Goal: Go to known website: Go to known website

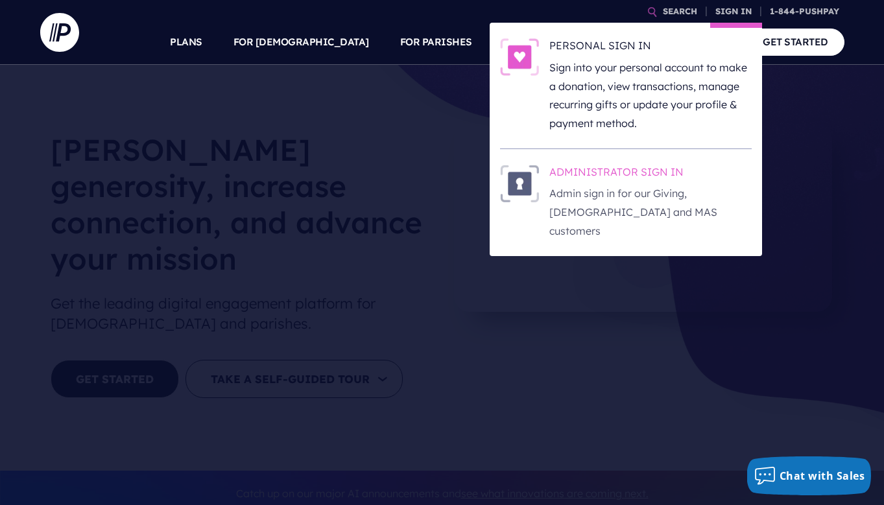
click at [599, 196] on p "Admin sign in for our Giving, [DEMOGRAPHIC_DATA] and MAS customers" at bounding box center [650, 212] width 202 height 56
click at [601, 193] on p "Admin sign in for our Giving, [DEMOGRAPHIC_DATA] and MAS customers" at bounding box center [650, 212] width 202 height 56
click at [641, 197] on p "Admin sign in for our Giving, [DEMOGRAPHIC_DATA] and MAS customers" at bounding box center [650, 212] width 202 height 56
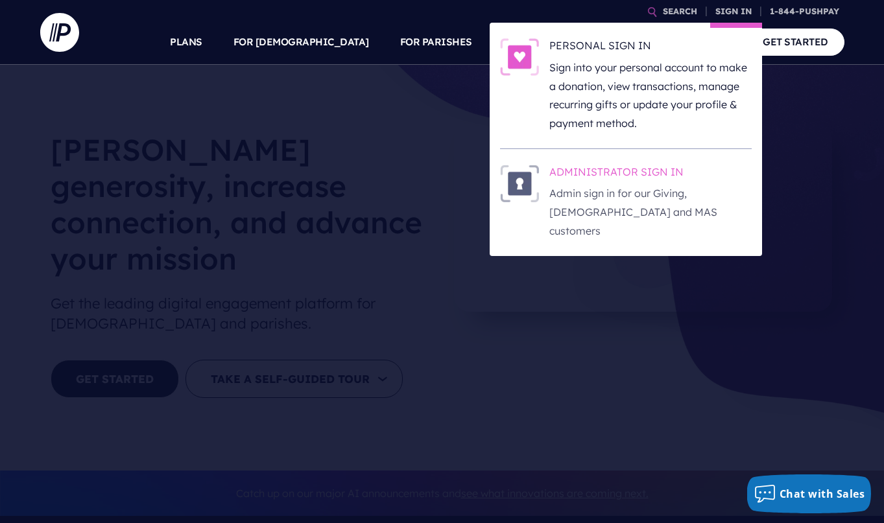
click at [631, 178] on h6 "ADMINISTRATOR SIGN IN" at bounding box center [650, 174] width 202 height 19
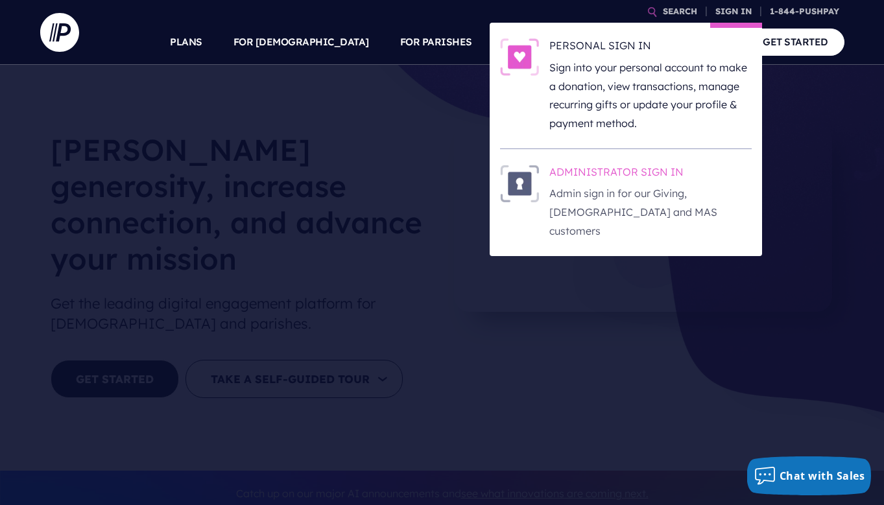
click at [623, 180] on h6 "ADMINISTRATOR SIGN IN" at bounding box center [650, 174] width 202 height 19
